Goal: Task Accomplishment & Management: Complete application form

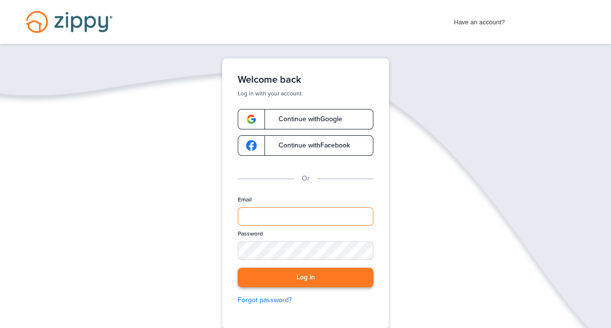
type input "**********"
click at [292, 272] on button "Log in" at bounding box center [306, 277] width 136 height 20
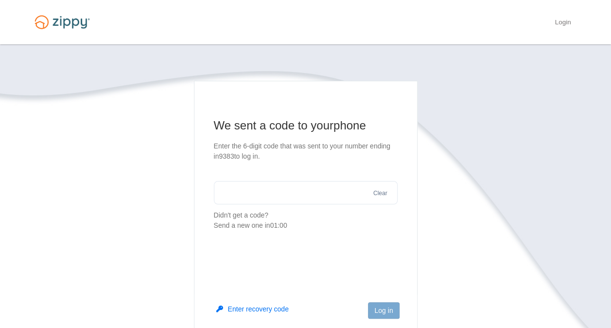
click at [271, 195] on input "text" at bounding box center [306, 192] width 184 height 23
type input "******"
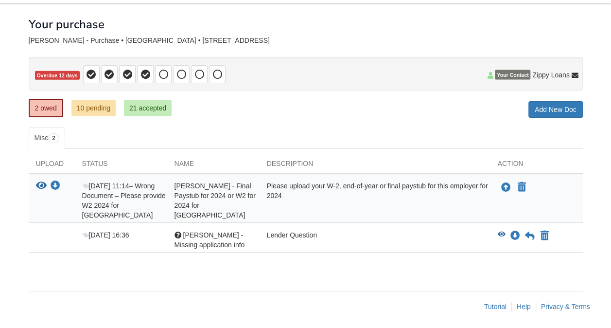
scroll to position [41, 0]
click at [501, 231] on icon "View Iris Rosario -Missing application info" at bounding box center [502, 234] width 8 height 7
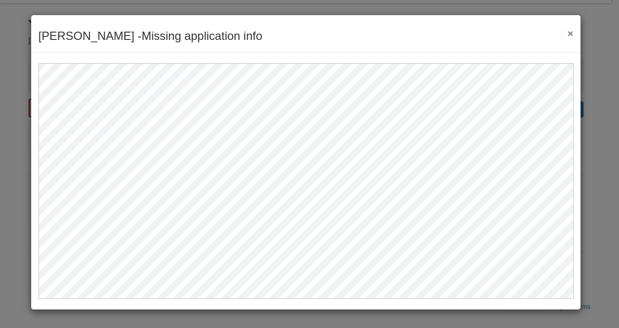
click at [570, 35] on button "×" at bounding box center [567, 33] width 11 height 10
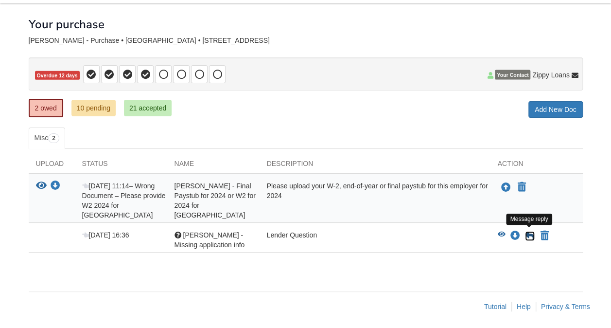
click at [529, 232] on icon at bounding box center [530, 236] width 10 height 10
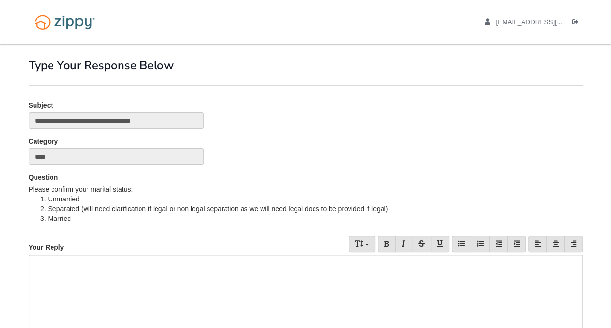
click at [139, 268] on div at bounding box center [306, 318] width 554 height 126
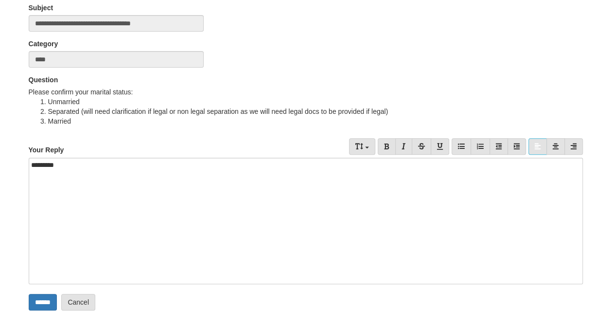
scroll to position [137, 0]
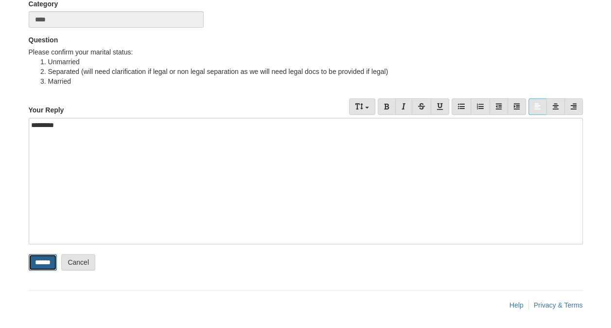
click at [54, 257] on input "******" at bounding box center [43, 262] width 28 height 17
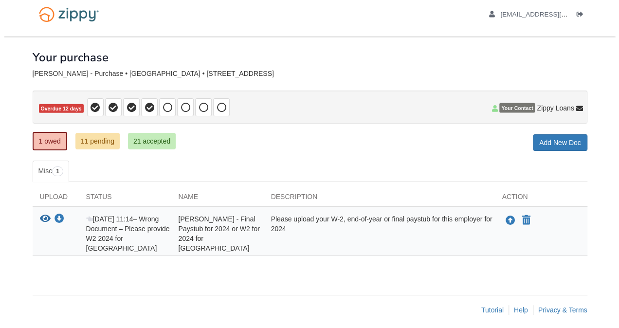
scroll to position [12, 0]
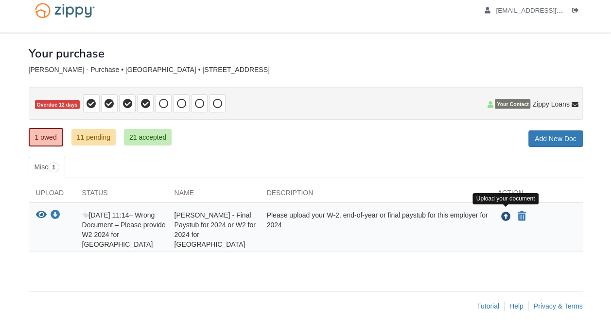
click at [503, 212] on icon "Upload Iris Rosario - Final Paystub for 2024 or W2 for 2024 for Orange county p…" at bounding box center [506, 217] width 10 height 10
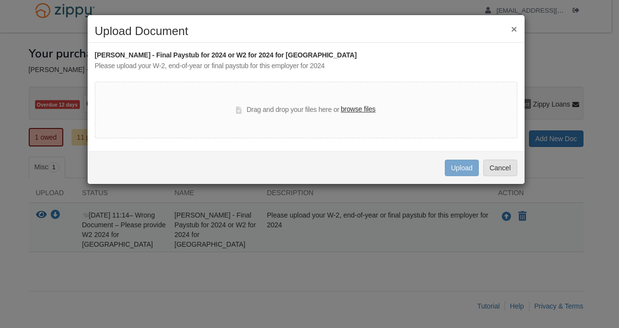
click at [351, 110] on label "browse files" at bounding box center [357, 109] width 35 height 11
click at [0, 0] on input "browse files" at bounding box center [0, 0] width 0 height 0
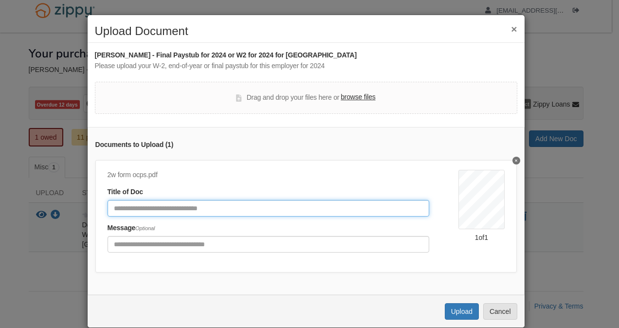
click at [168, 211] on input "Document Title" at bounding box center [268, 208] width 322 height 17
type input "**********"
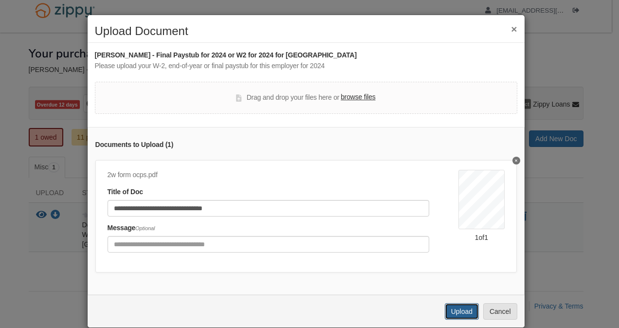
click at [457, 316] on button "Upload" at bounding box center [461, 311] width 34 height 17
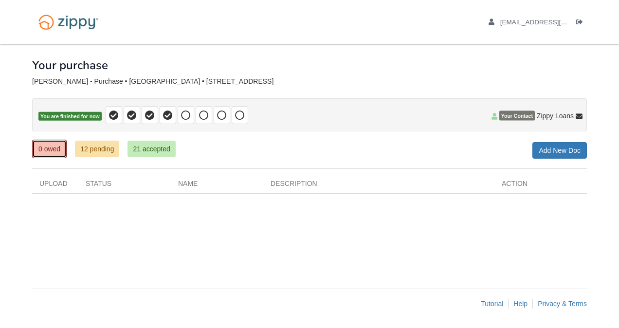
click at [44, 148] on link "0 owed" at bounding box center [49, 149] width 35 height 18
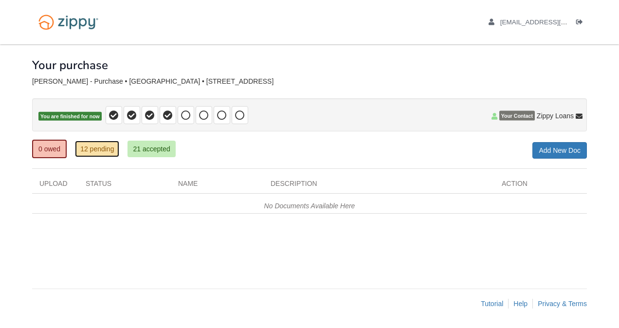
click at [89, 151] on link "12 pending" at bounding box center [97, 149] width 44 height 17
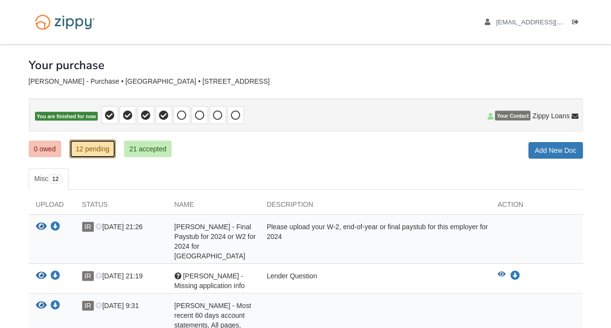
click at [93, 152] on link "12 pending" at bounding box center [93, 149] width 46 height 18
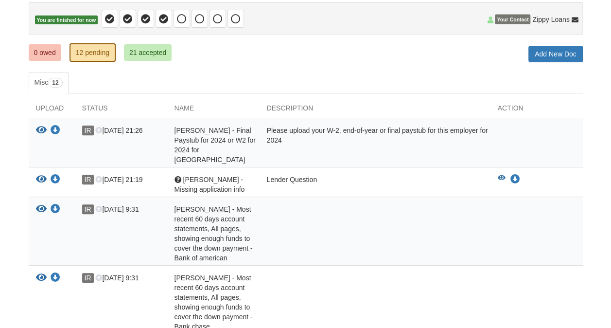
scroll to position [97, 0]
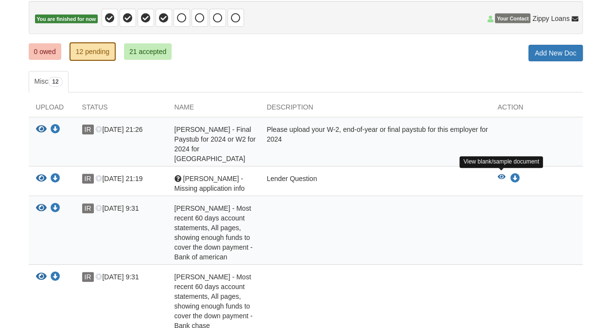
click at [503, 174] on icon "View Iris Rosario -Missing application info" at bounding box center [502, 177] width 8 height 7
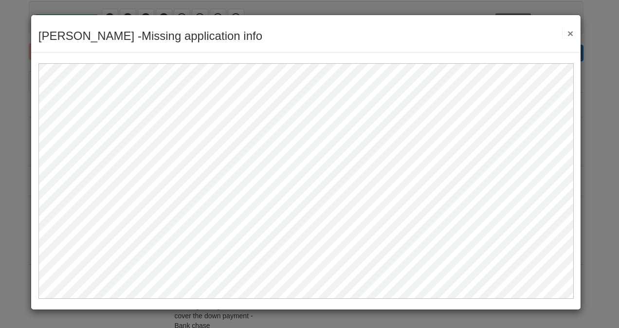
click at [567, 33] on button "×" at bounding box center [567, 33] width 11 height 10
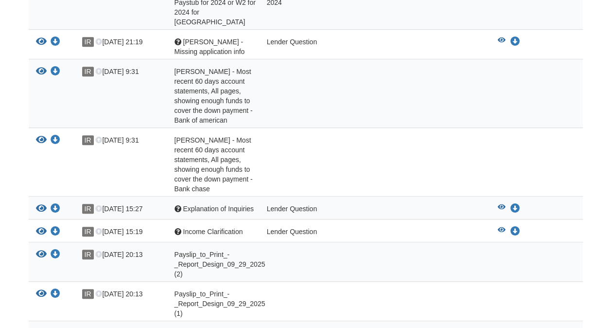
scroll to position [292, 0]
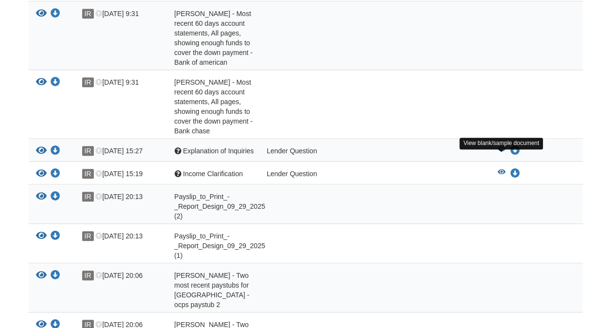
click at [502, 153] on icon "View Explanation of Inquiries" at bounding box center [502, 149] width 8 height 7
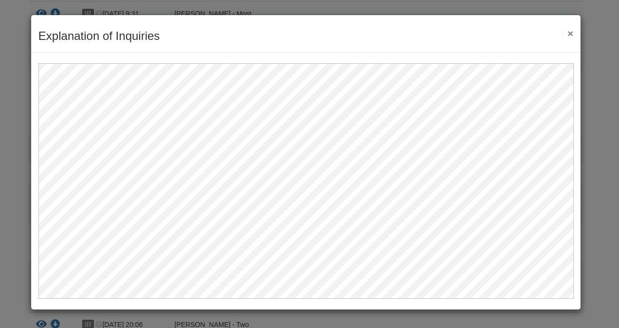
click at [569, 31] on button "×" at bounding box center [567, 33] width 11 height 10
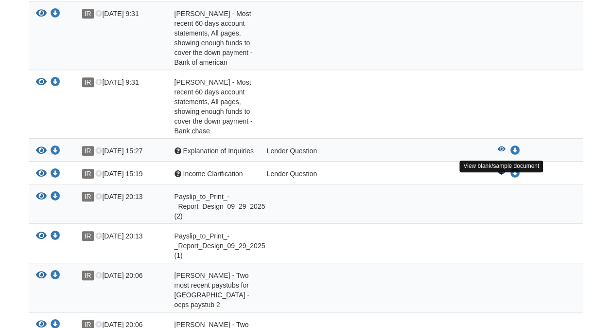
click at [501, 176] on icon "View Income Clarification" at bounding box center [502, 172] width 8 height 7
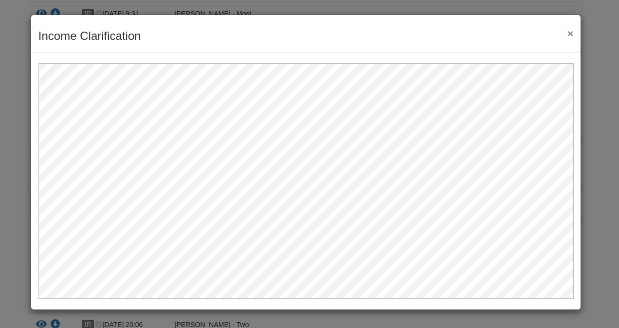
click at [571, 30] on button "×" at bounding box center [567, 33] width 11 height 10
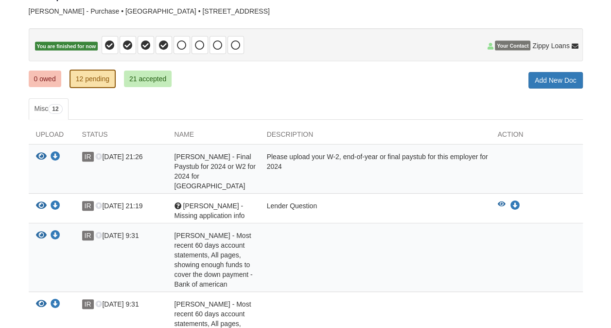
scroll to position [0, 0]
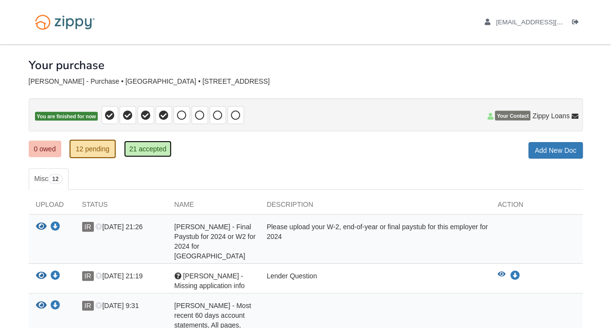
click at [154, 155] on link "21 accepted" at bounding box center [148, 149] width 48 height 17
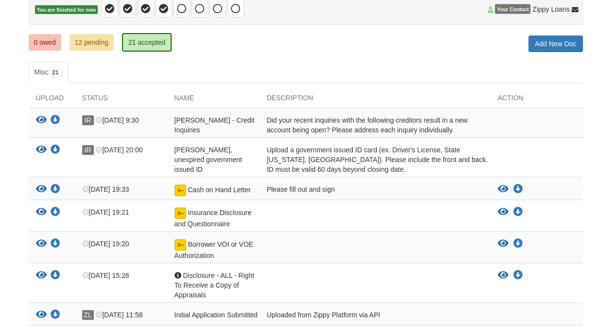
scroll to position [146, 0]
